Goal: Task Accomplishment & Management: Manage account settings

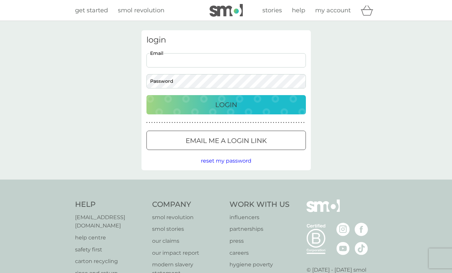
type input "[EMAIL_ADDRESS][DOMAIN_NAME]"
click at [219, 110] on button "Login" at bounding box center [227, 104] width 160 height 19
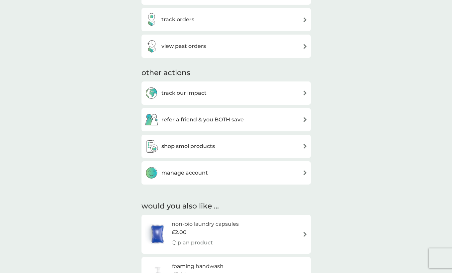
scroll to position [168, 0]
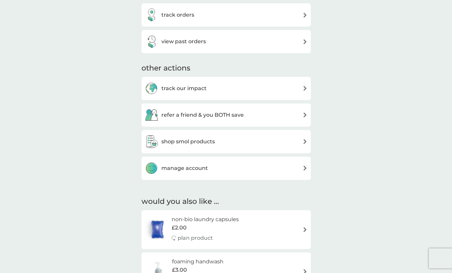
click at [305, 167] on img at bounding box center [305, 168] width 5 height 5
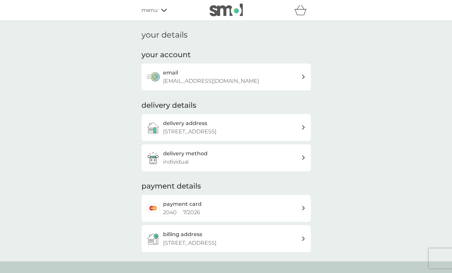
click at [301, 15] on icon "basket" at bounding box center [300, 10] width 13 height 10
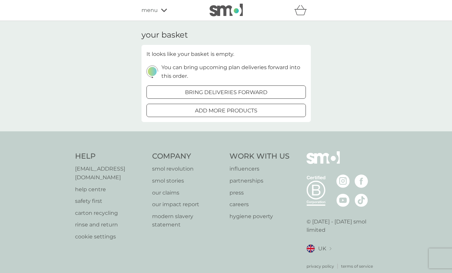
click at [358, 54] on div "your basket It looks like your basket is empty. You can bring upcoming plan del…" at bounding box center [226, 76] width 452 height 110
click at [163, 8] on icon at bounding box center [164, 10] width 6 height 4
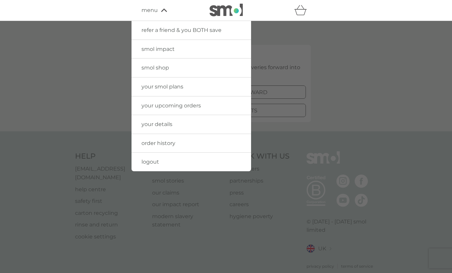
click at [166, 143] on span "order history" at bounding box center [159, 143] width 34 height 6
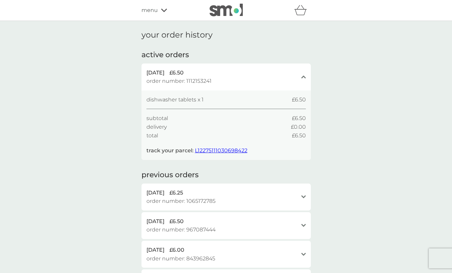
click at [301, 10] on icon "basket" at bounding box center [300, 12] width 11 height 6
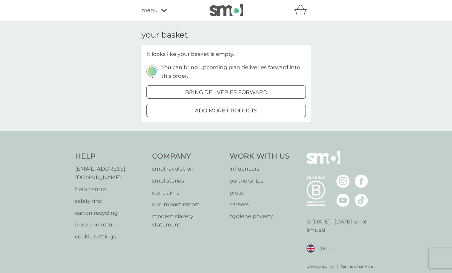
click at [301, 10] on icon "basket" at bounding box center [300, 12] width 11 height 6
click at [164, 7] on div "menu" at bounding box center [170, 10] width 57 height 9
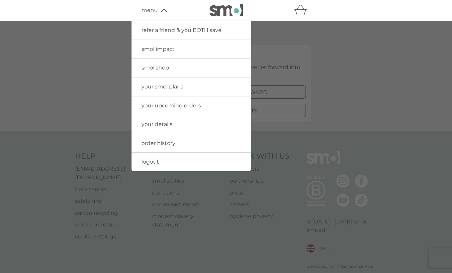
click at [172, 90] on link "your smol plans" at bounding box center [192, 86] width 120 height 19
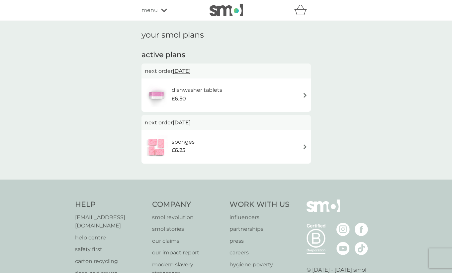
click at [305, 94] on img at bounding box center [305, 95] width 5 height 5
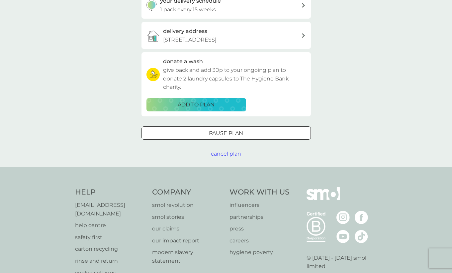
scroll to position [171, 0]
click at [219, 151] on span "cancel plan" at bounding box center [226, 153] width 30 height 6
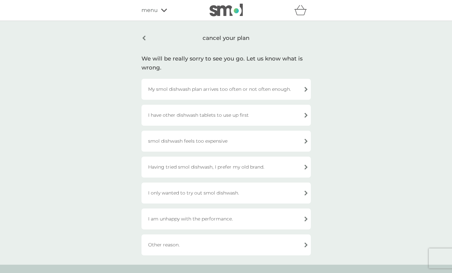
click at [306, 244] on div "Other reason." at bounding box center [227, 244] width 170 height 21
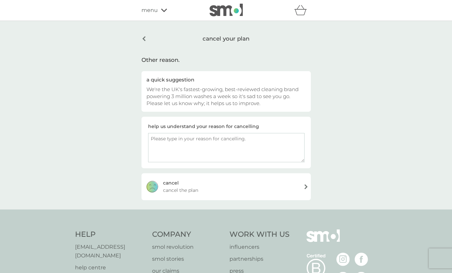
click at [154, 138] on textarea at bounding box center [226, 147] width 157 height 29
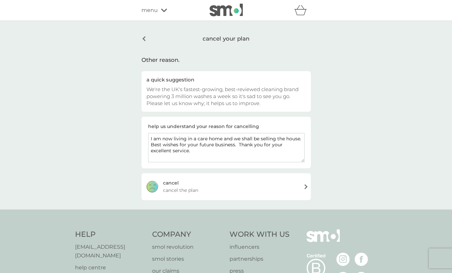
type textarea "I am now living in a care home and we shall be selling the house. Best wishes f…"
click at [169, 183] on div "cancel" at bounding box center [171, 182] width 16 height 7
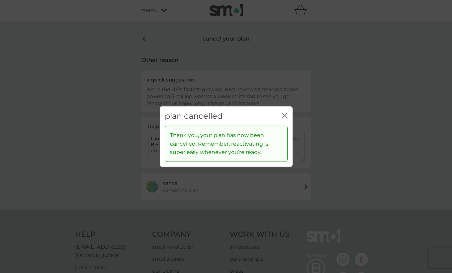
click at [285, 114] on icon "close" at bounding box center [285, 115] width 6 height 6
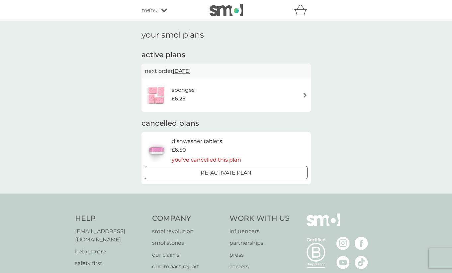
click at [305, 93] on img at bounding box center [305, 95] width 5 height 5
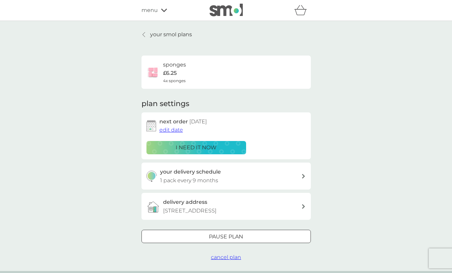
click at [234, 254] on span "cancel plan" at bounding box center [226, 257] width 30 height 6
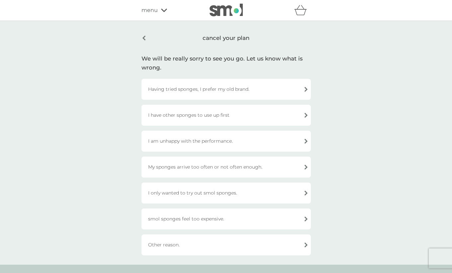
click at [296, 244] on div "Other reason." at bounding box center [227, 244] width 170 height 21
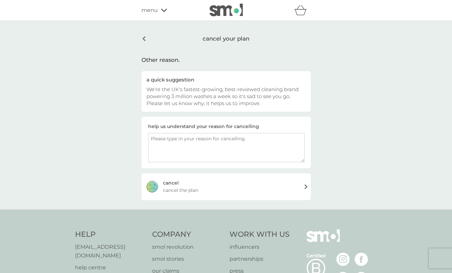
click at [153, 138] on textarea at bounding box center [226, 147] width 157 height 29
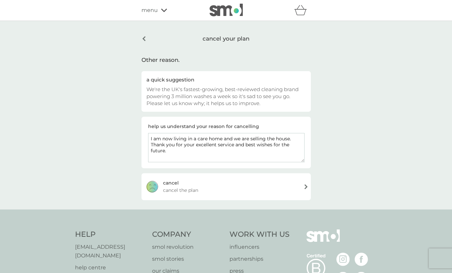
type textarea "I am now living in a care home and we are selling the house. Thank you for your…"
click at [151, 185] on div "[PERSON_NAME] the plan" at bounding box center [227, 186] width 170 height 27
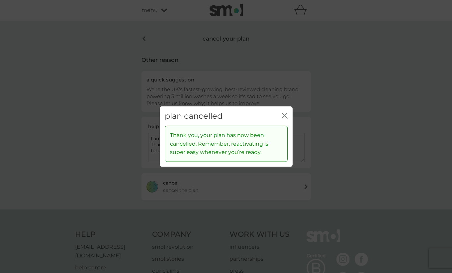
click at [285, 116] on icon "close" at bounding box center [286, 115] width 3 height 5
